Goal: Transaction & Acquisition: Purchase product/service

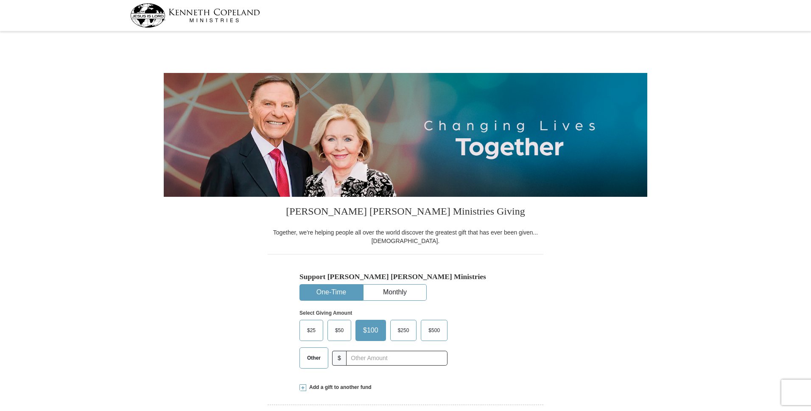
select select "VA"
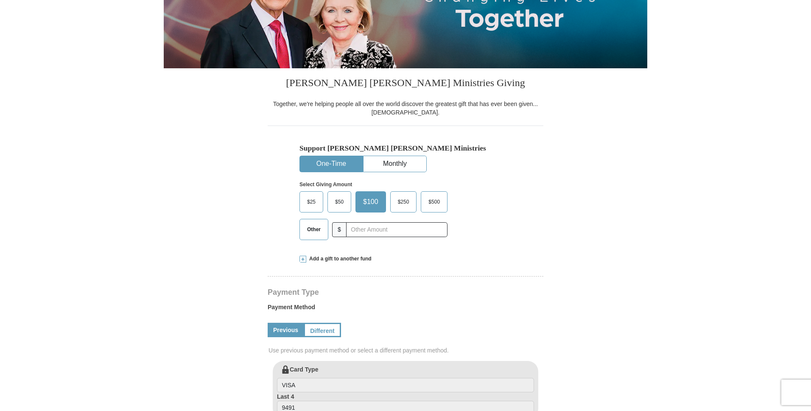
scroll to position [127, 0]
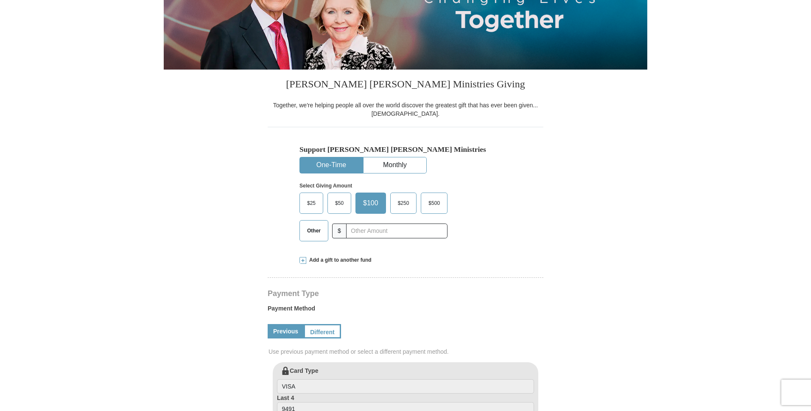
click at [310, 230] on span "Other" at bounding box center [314, 230] width 22 height 13
click at [0, 0] on input "Other" at bounding box center [0, 0] width 0 height 0
click at [349, 230] on input "400.00" at bounding box center [396, 230] width 94 height 15
type input "0"
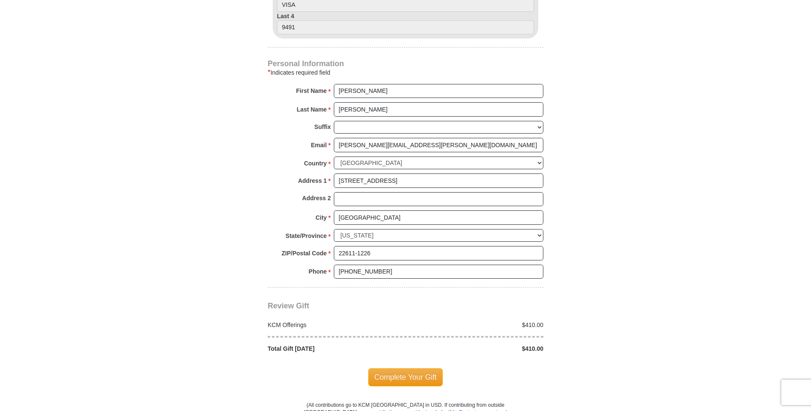
scroll to position [551, 0]
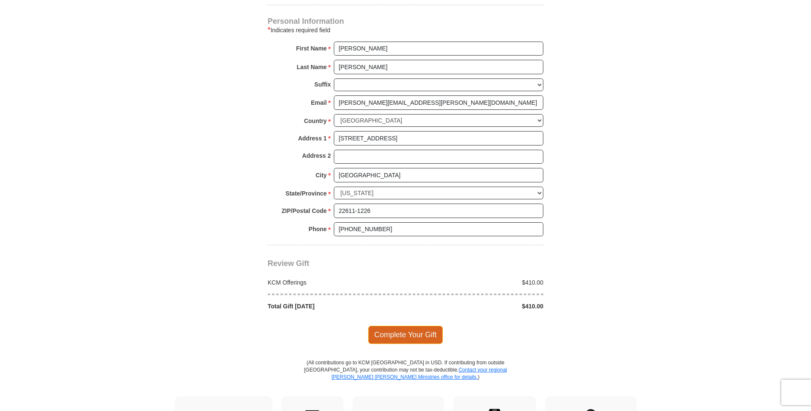
type input "410.00"
click at [387, 326] on span "Complete Your Gift" at bounding box center [405, 335] width 75 height 18
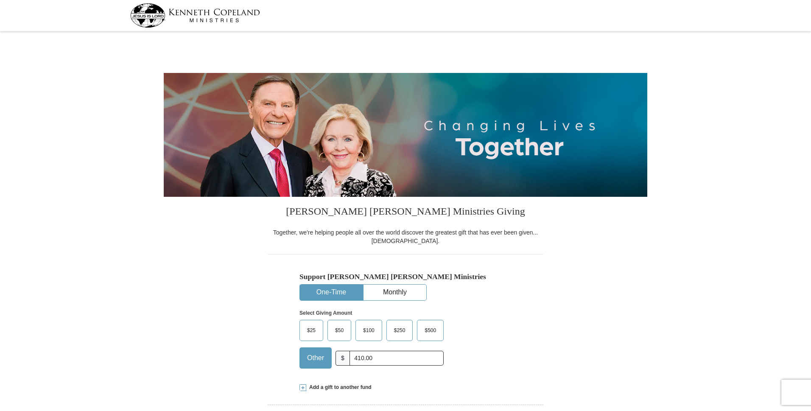
select select "VA"
